Goal: Task Accomplishment & Management: Complete application form

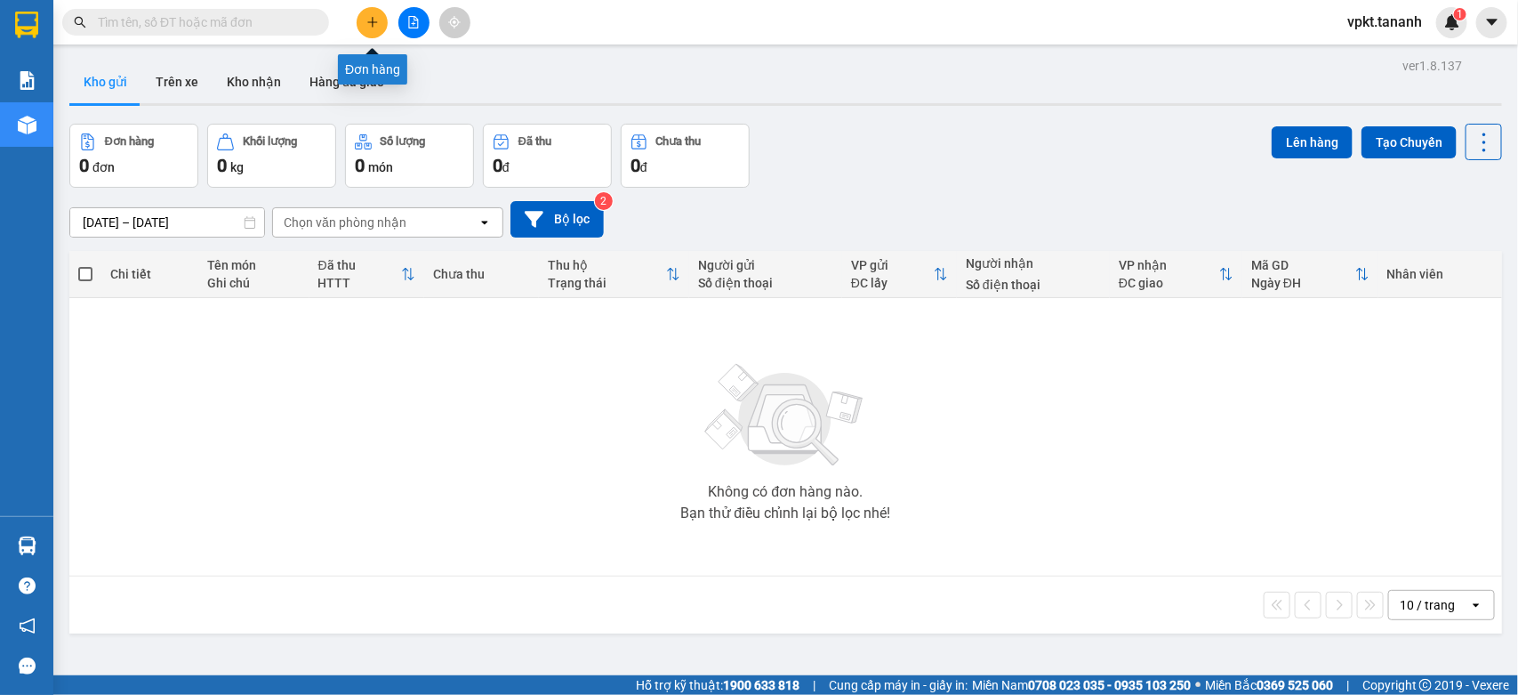
click at [374, 18] on icon "plus" at bounding box center [372, 22] width 12 height 12
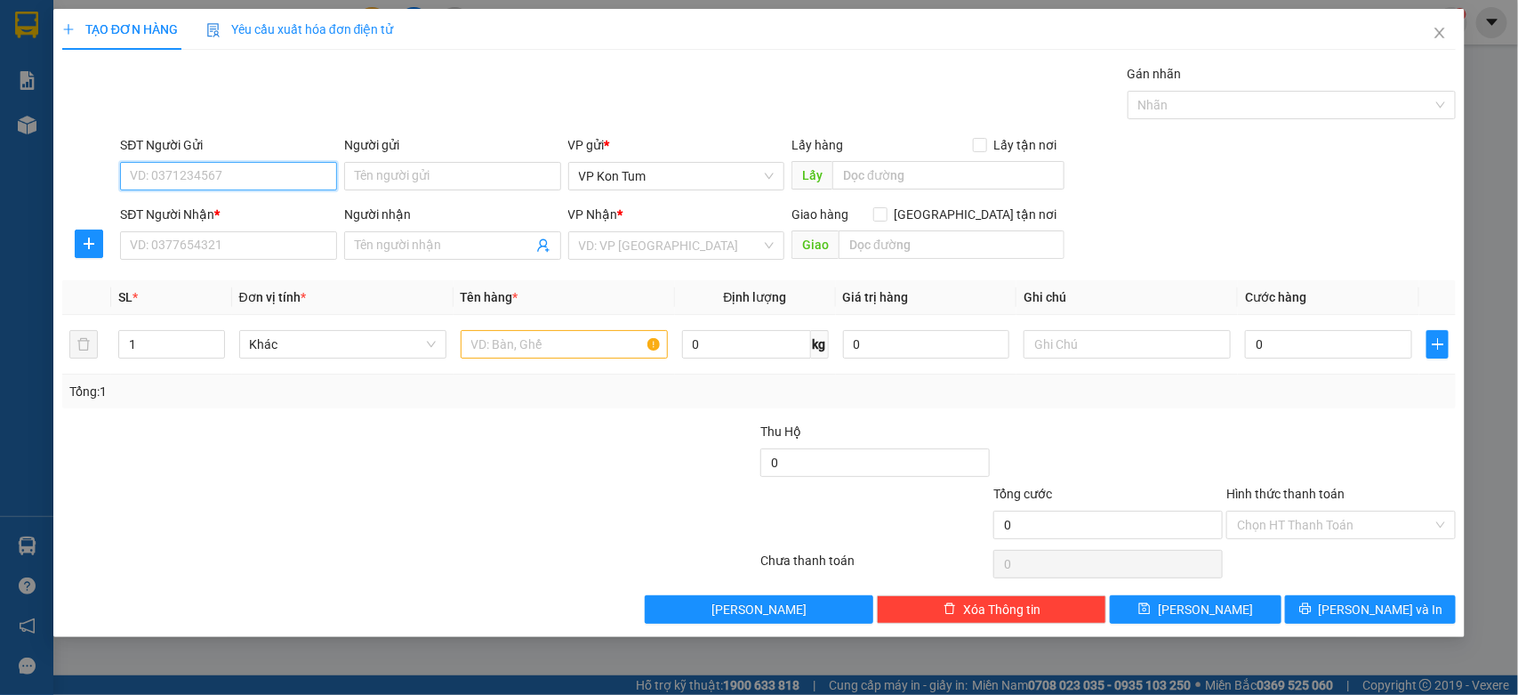
click at [222, 178] on input "SĐT Người Gửi" at bounding box center [228, 176] width 217 height 28
type input "0386406777"
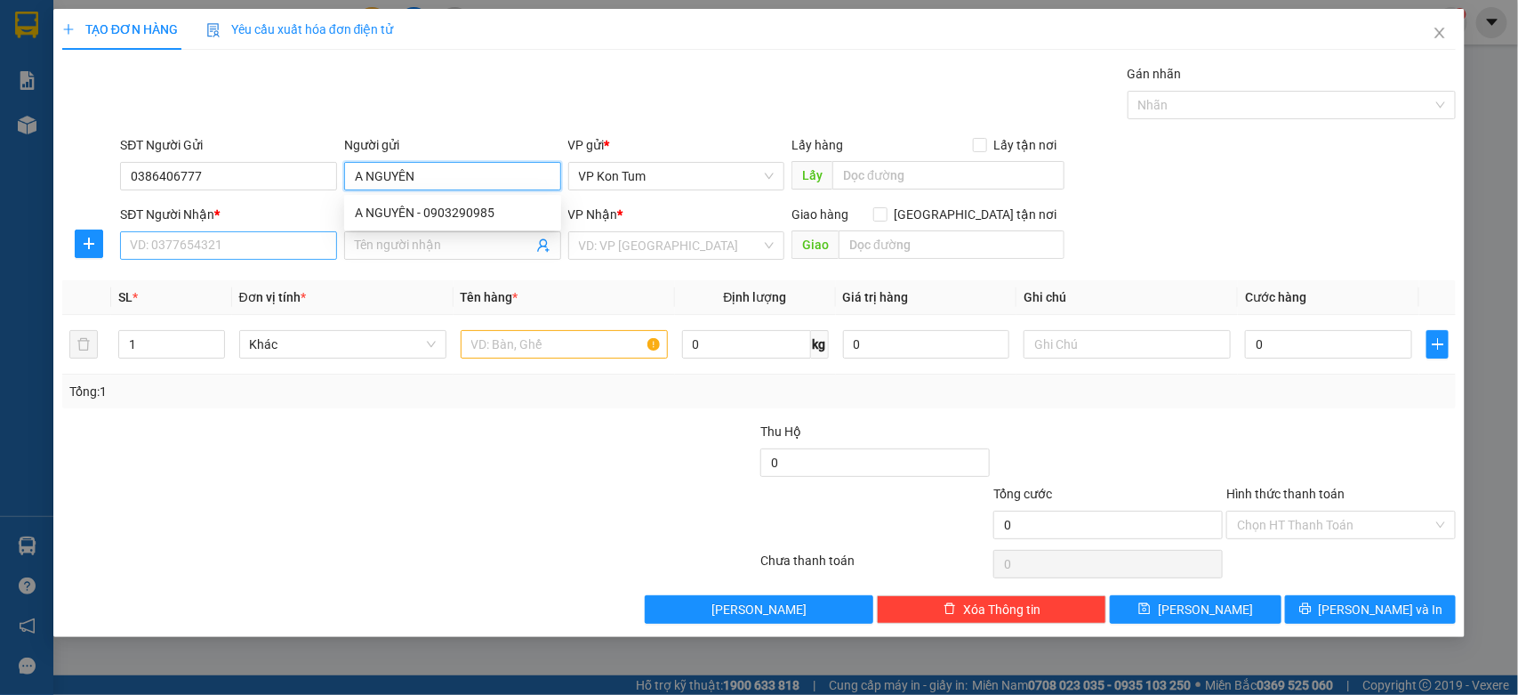
type input "A NGUYÊN"
click at [135, 251] on input "SĐT Người Nhận *" at bounding box center [228, 245] width 217 height 28
type input "0905664828"
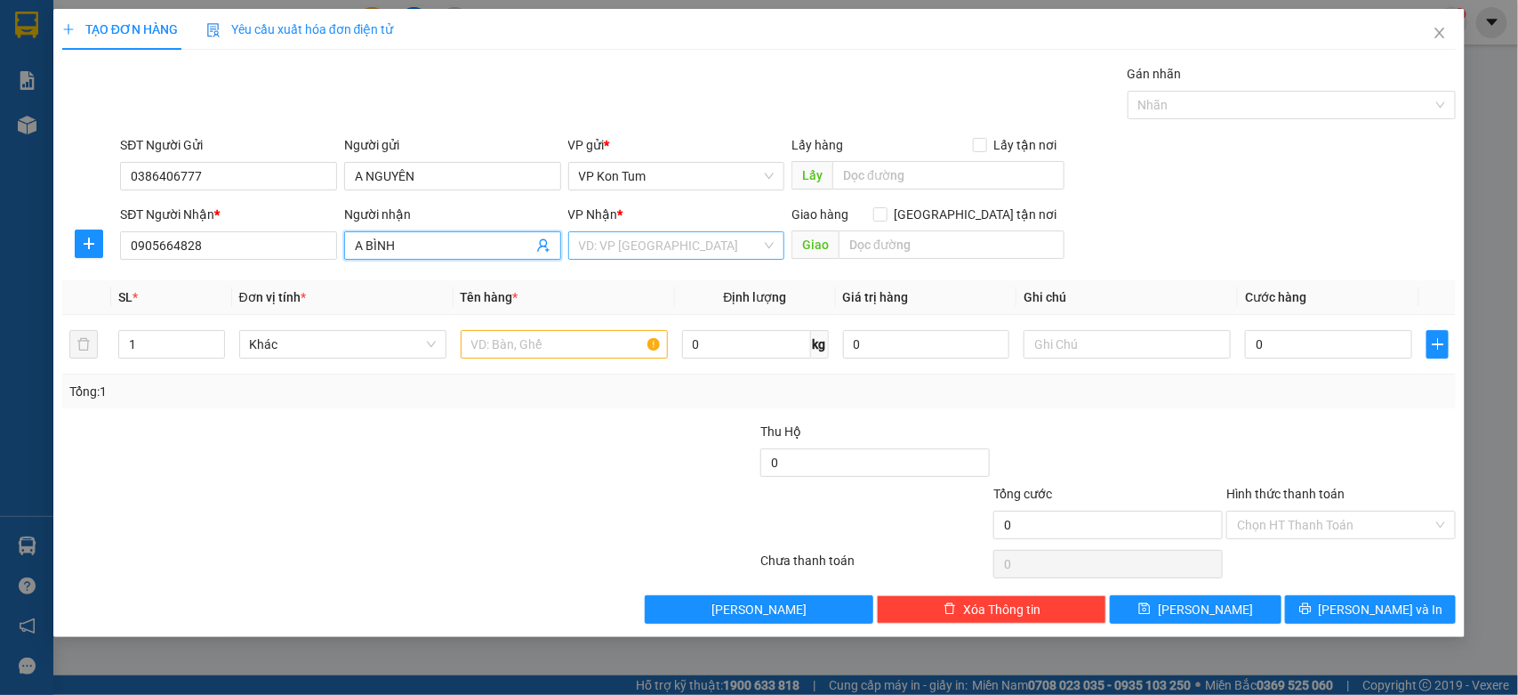
click at [623, 260] on div "VD: VP Sài Gòn" at bounding box center [676, 245] width 217 height 28
type input "A BÌNH"
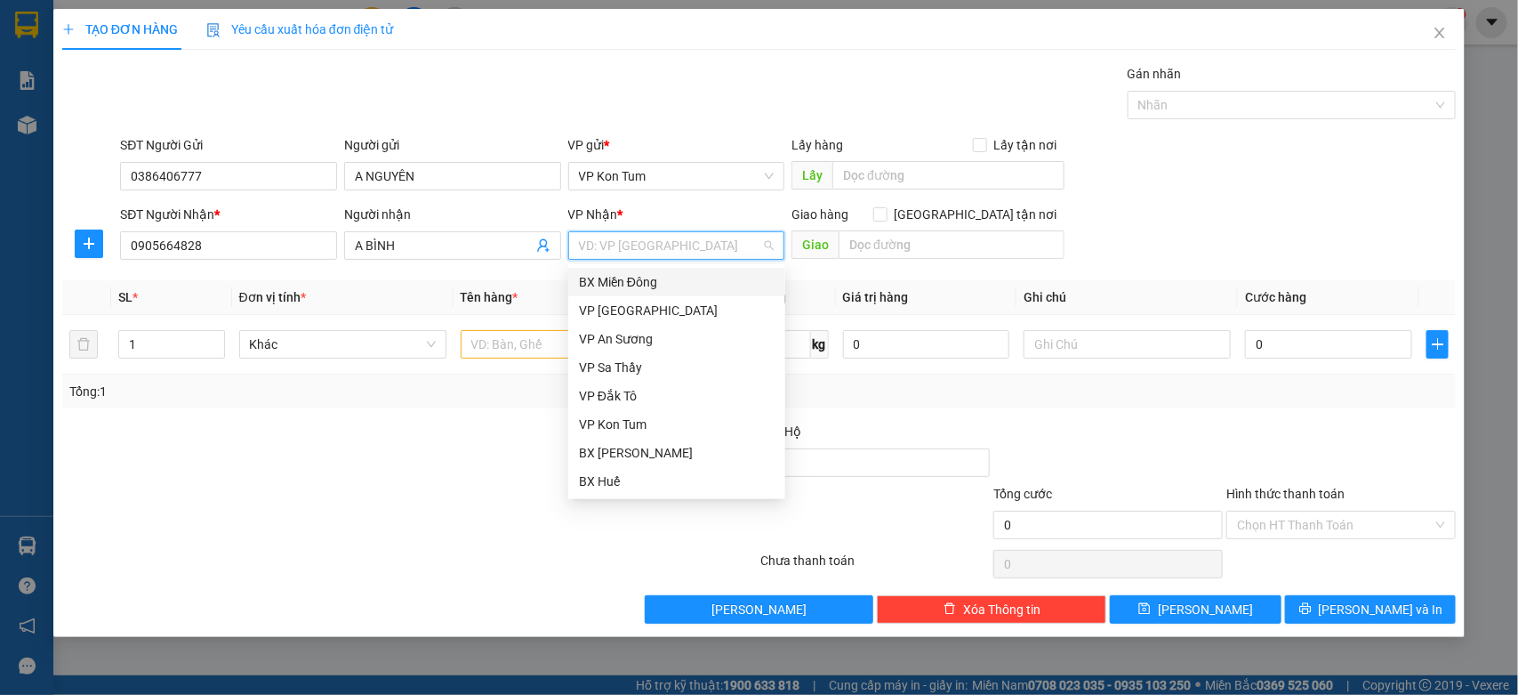
type input "B"
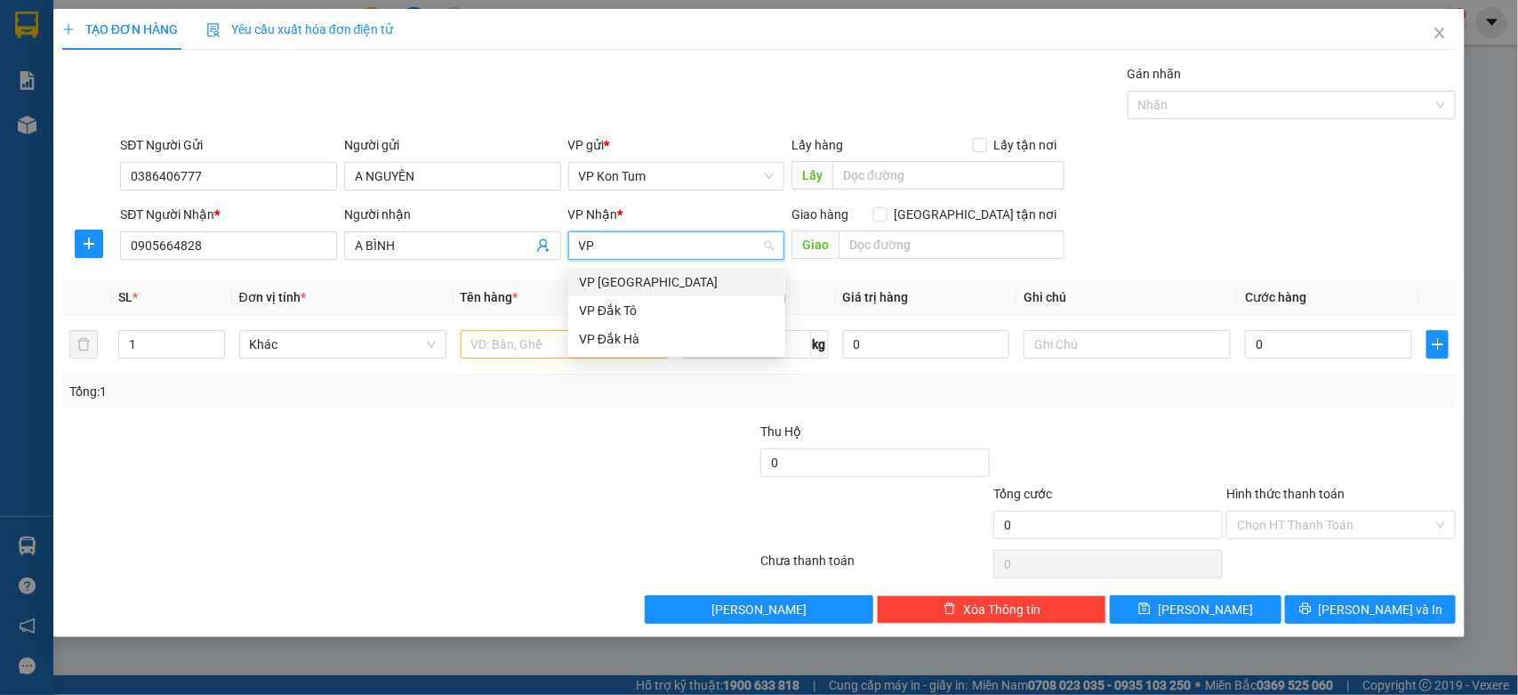
type input "VP Đ"
drag, startPoint x: 610, startPoint y: 277, endPoint x: 623, endPoint y: 281, distance: 13.8
click at [610, 277] on div "VP [GEOGRAPHIC_DATA]" at bounding box center [677, 282] width 196 height 20
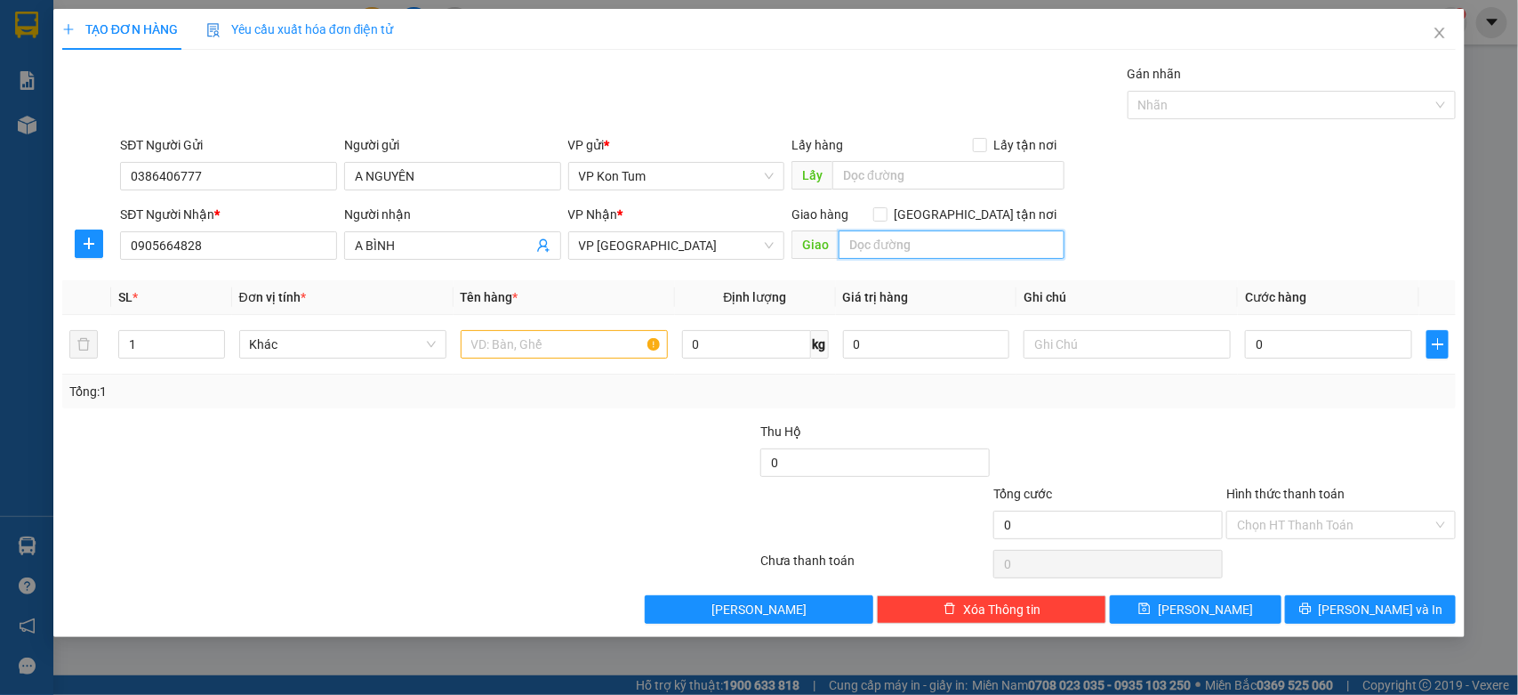
click at [904, 245] on input "text" at bounding box center [952, 244] width 226 height 28
click at [566, 353] on input "text" at bounding box center [564, 344] width 207 height 28
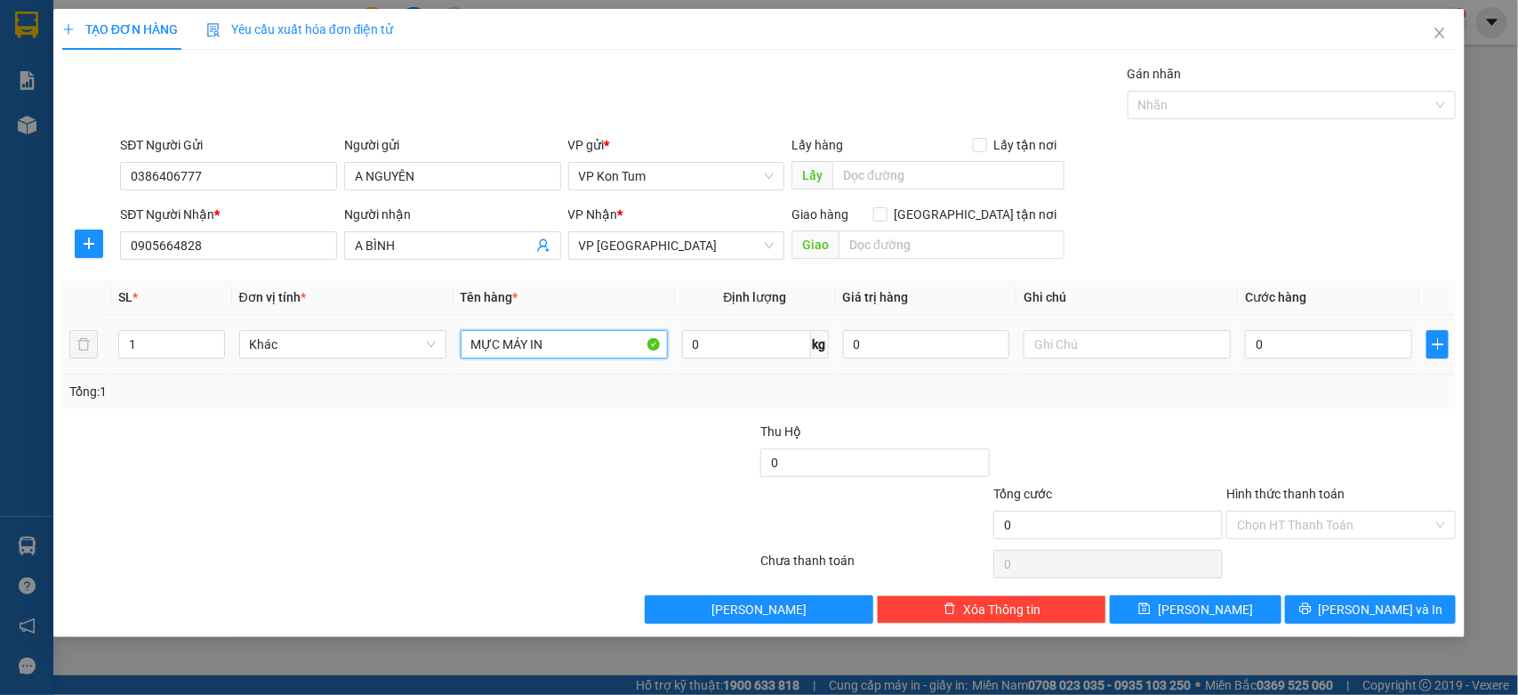
type input "MỰC MÁY IN"
type input "4"
type input "40"
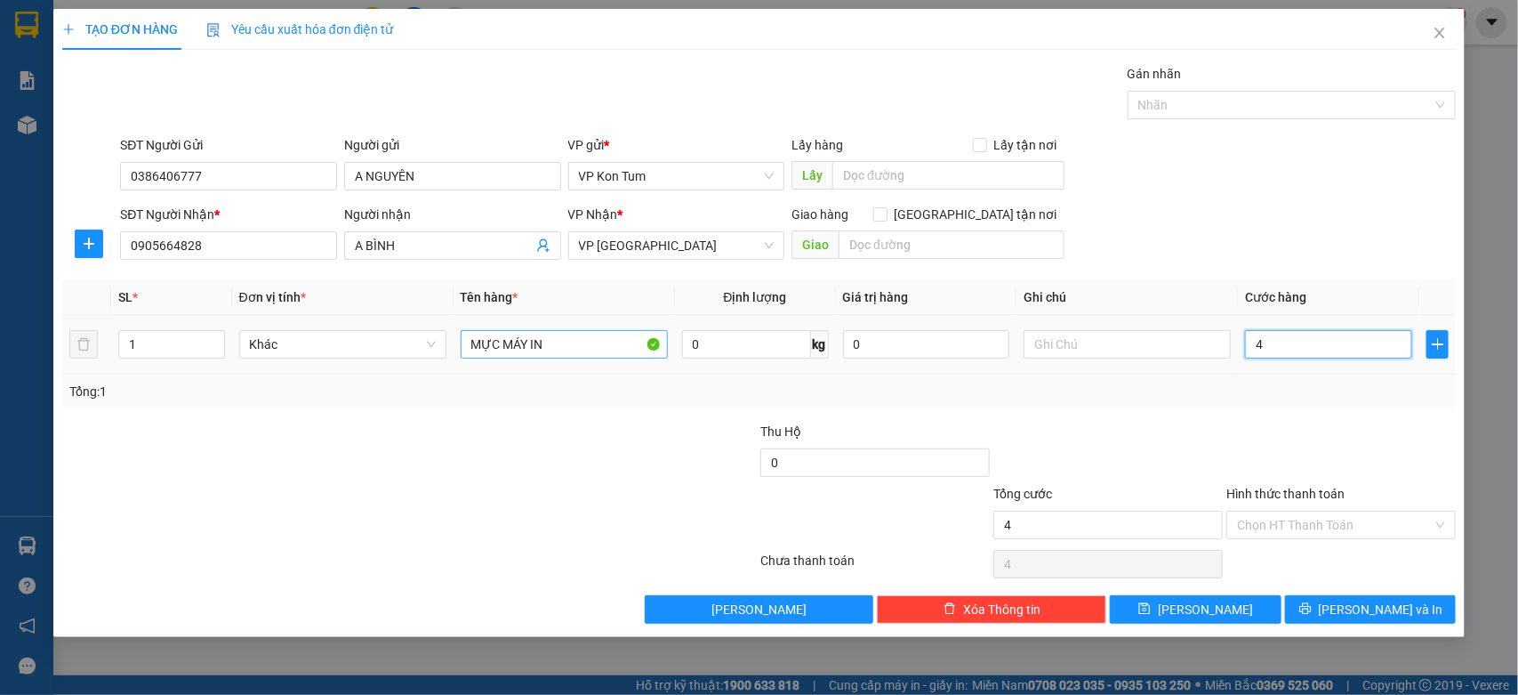
type input "40"
type input "400"
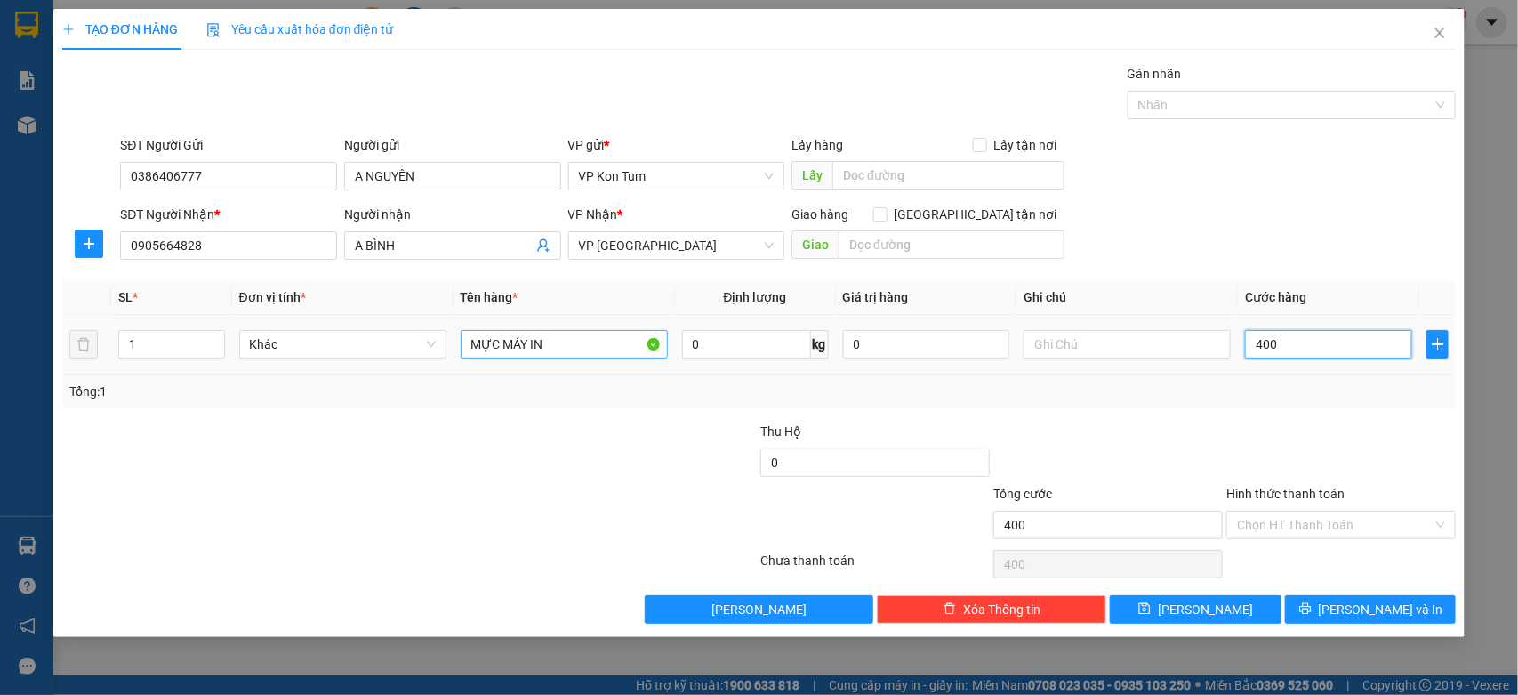
type input "4.000"
type input "40.000"
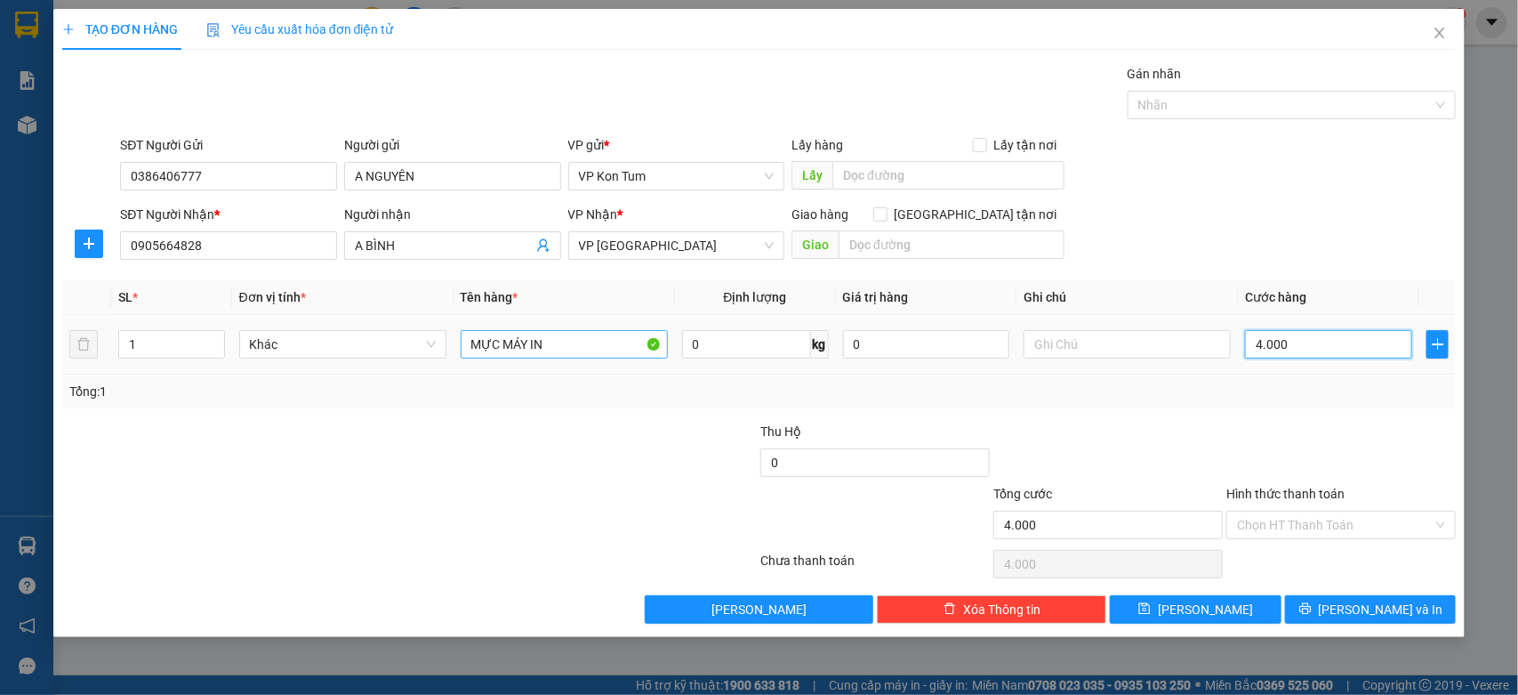
type input "40.000"
click at [1282, 518] on input "Hình thức thanh toán" at bounding box center [1335, 524] width 196 height 27
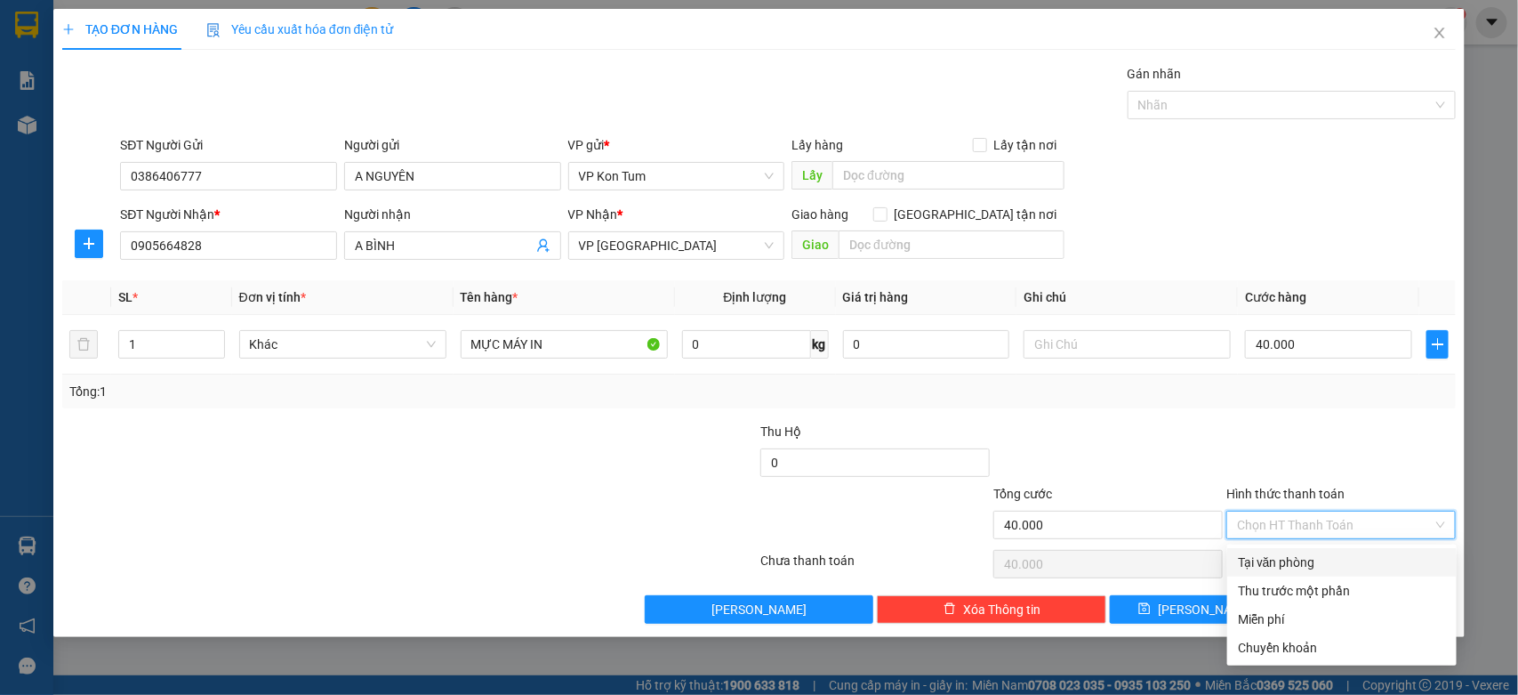
click at [1283, 562] on div "Tại văn phòng" at bounding box center [1342, 562] width 208 height 20
type input "0"
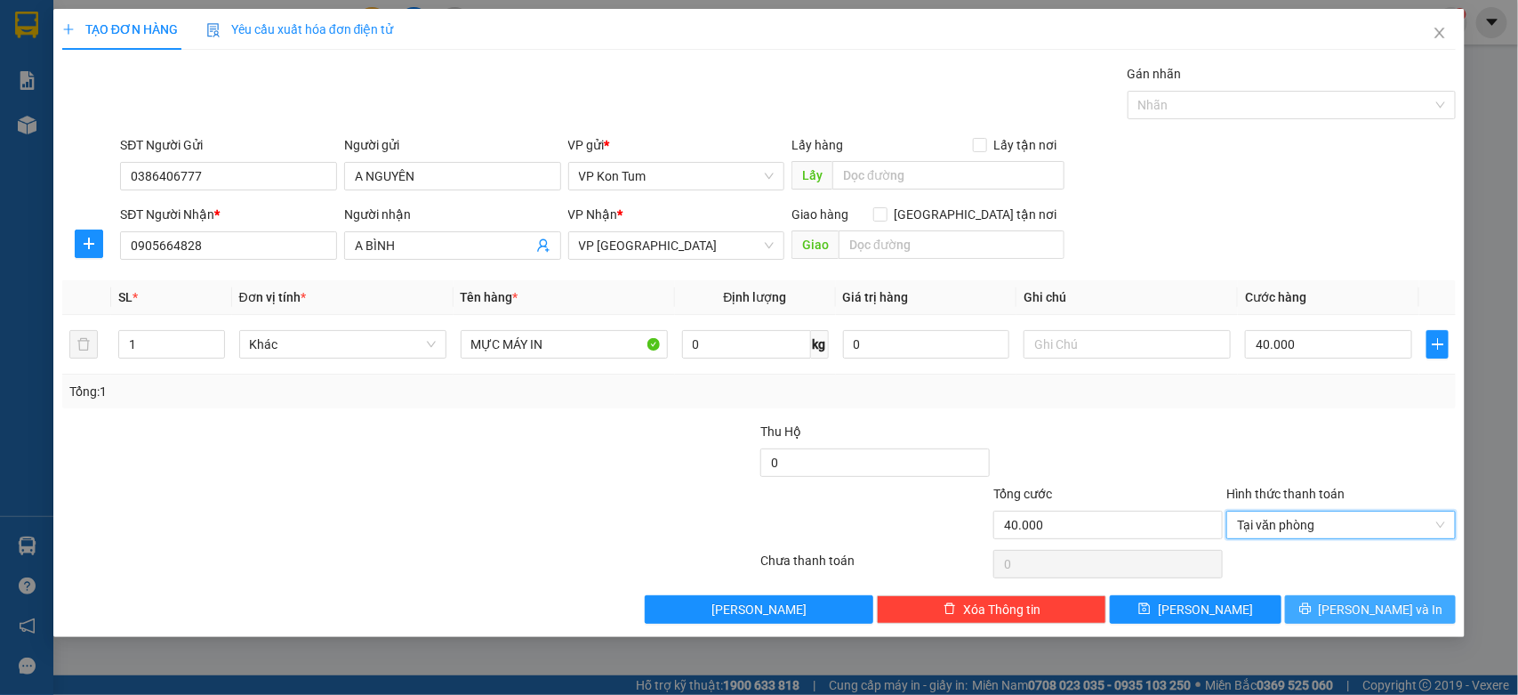
click at [1349, 603] on button "Lưu và In" at bounding box center [1370, 609] width 171 height 28
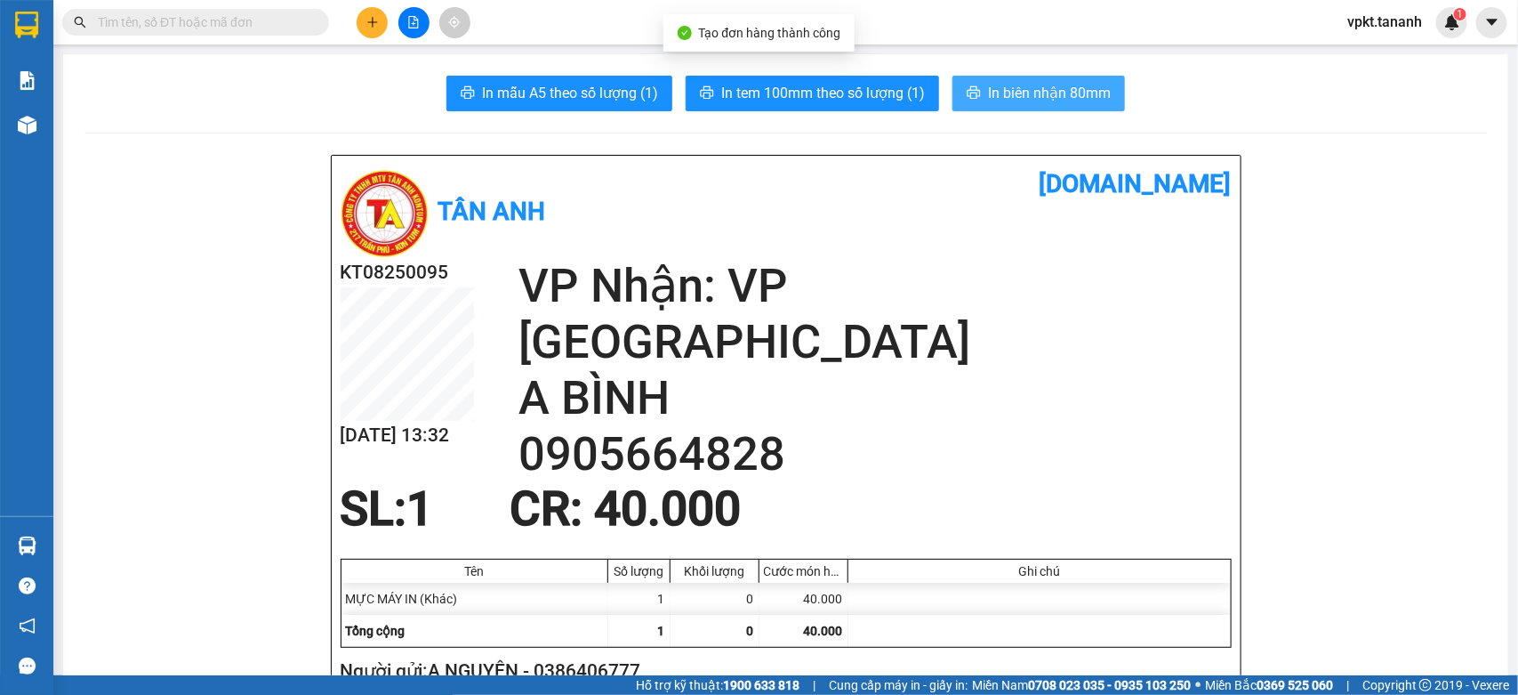
click at [994, 76] on button "In biên nhận 80mm" at bounding box center [1038, 94] width 173 height 36
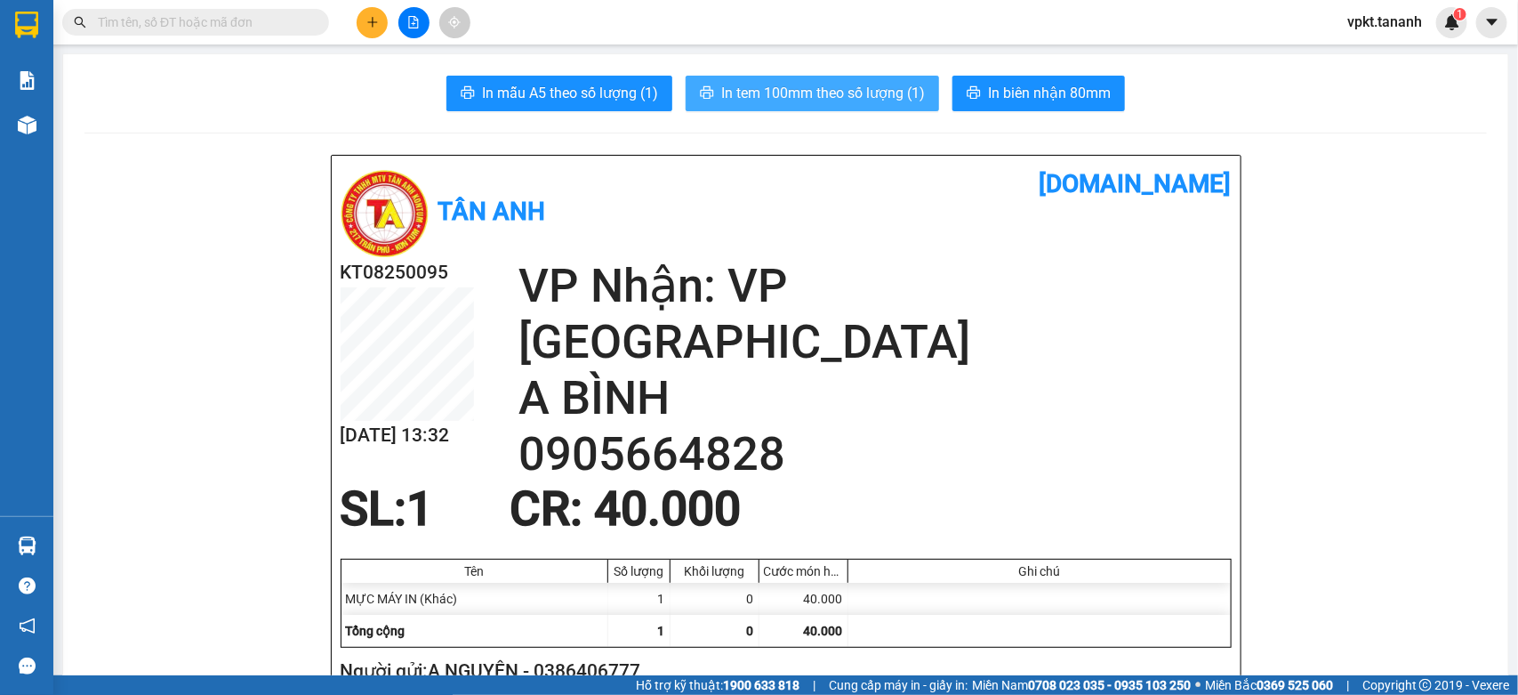
click at [850, 91] on span "In tem 100mm theo số lượng (1)" at bounding box center [823, 93] width 204 height 22
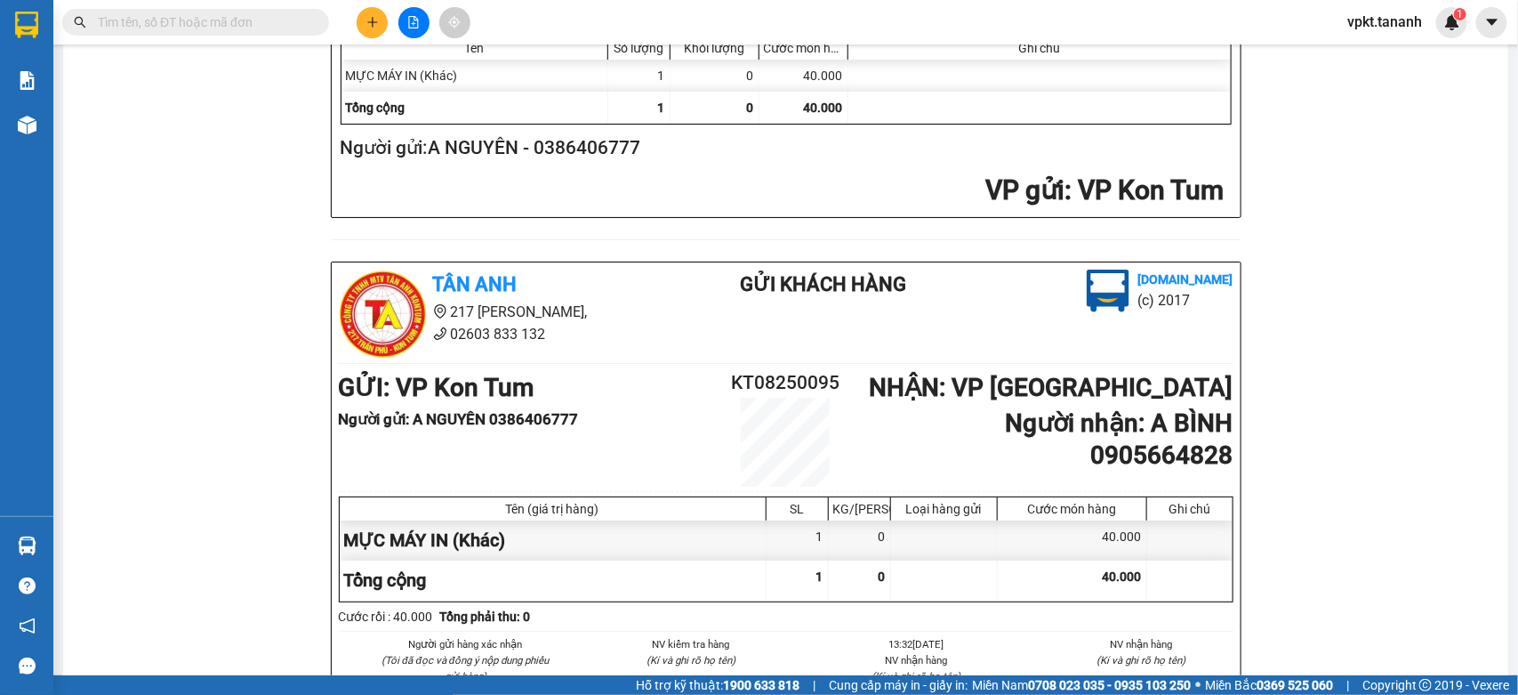
scroll to position [778, 0]
